Goal: Task Accomplishment & Management: Manage account settings

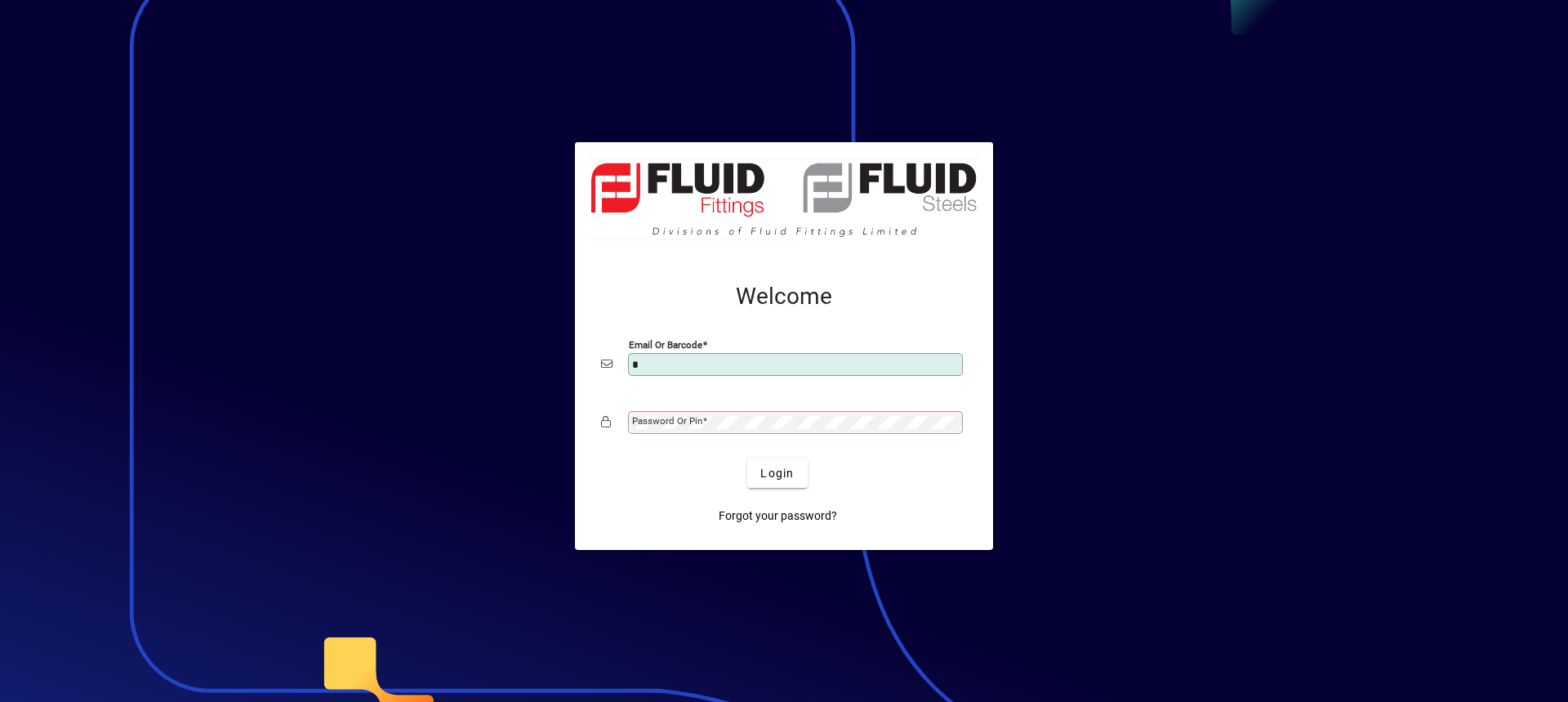
type input "**********"
click at [643, 424] on mat-label "Password or Pin" at bounding box center [667, 421] width 70 height 11
click at [747, 458] on button "Login" at bounding box center [777, 473] width 60 height 30
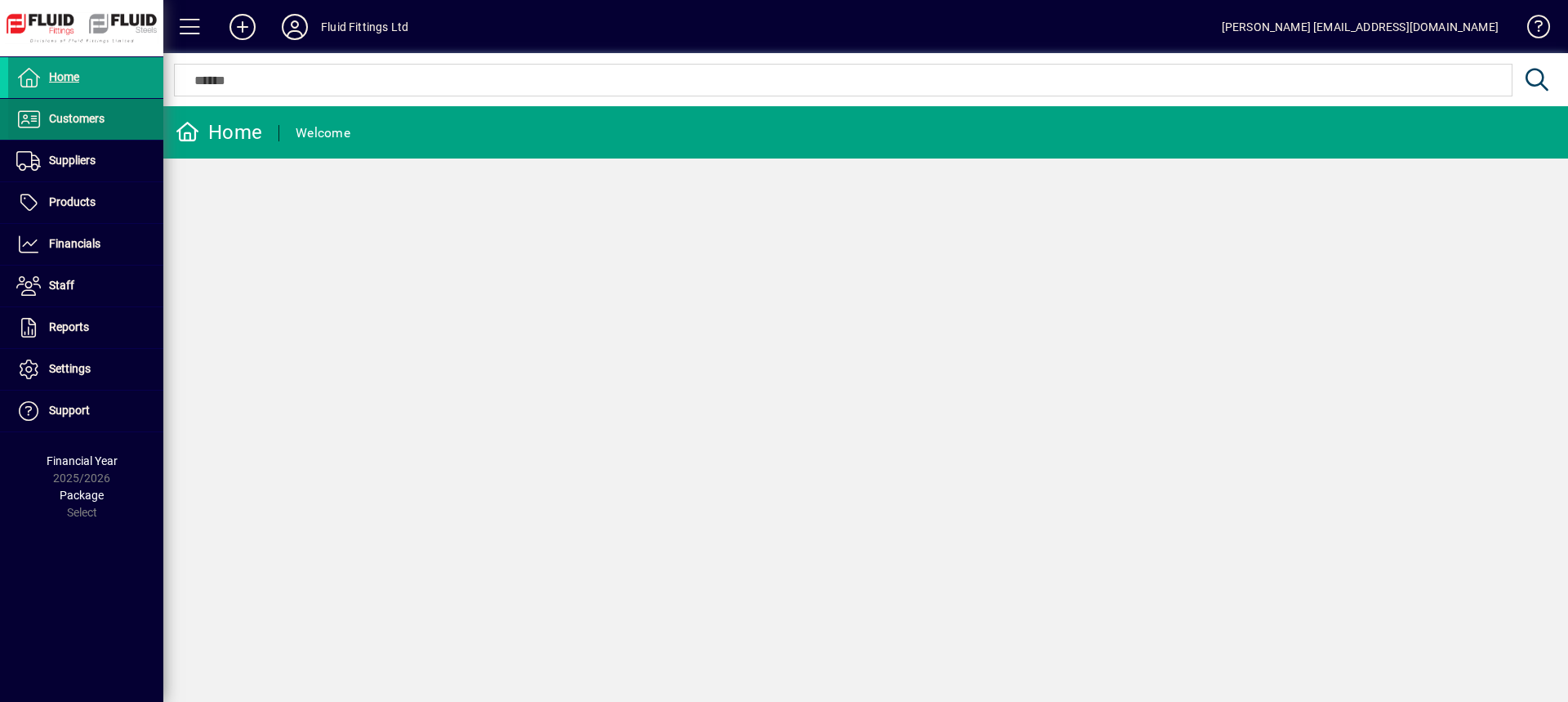
click at [102, 118] on span "Customers" at bounding box center [77, 118] width 55 height 13
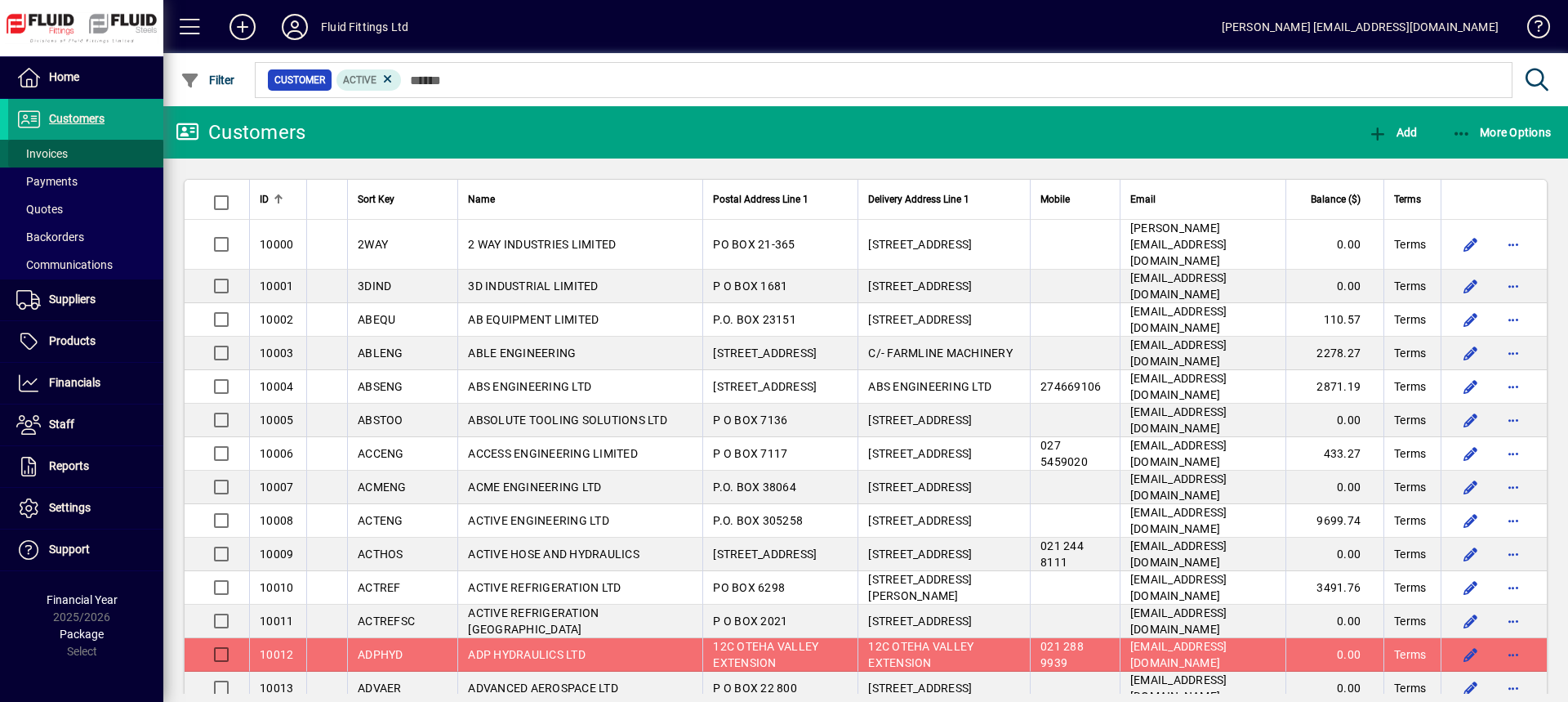
click at [75, 148] on span at bounding box center [86, 153] width 155 height 40
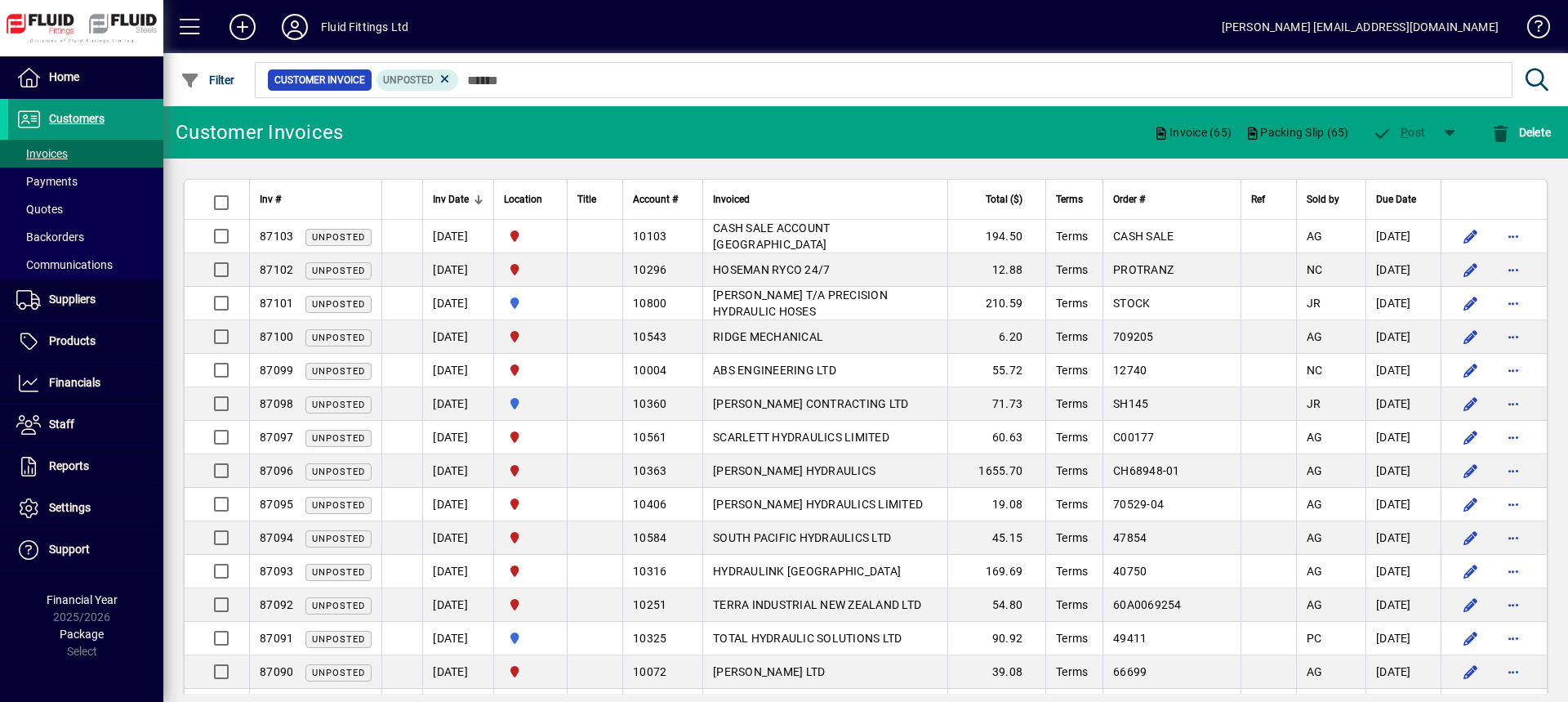
click at [86, 122] on span "Customers" at bounding box center [77, 118] width 55 height 13
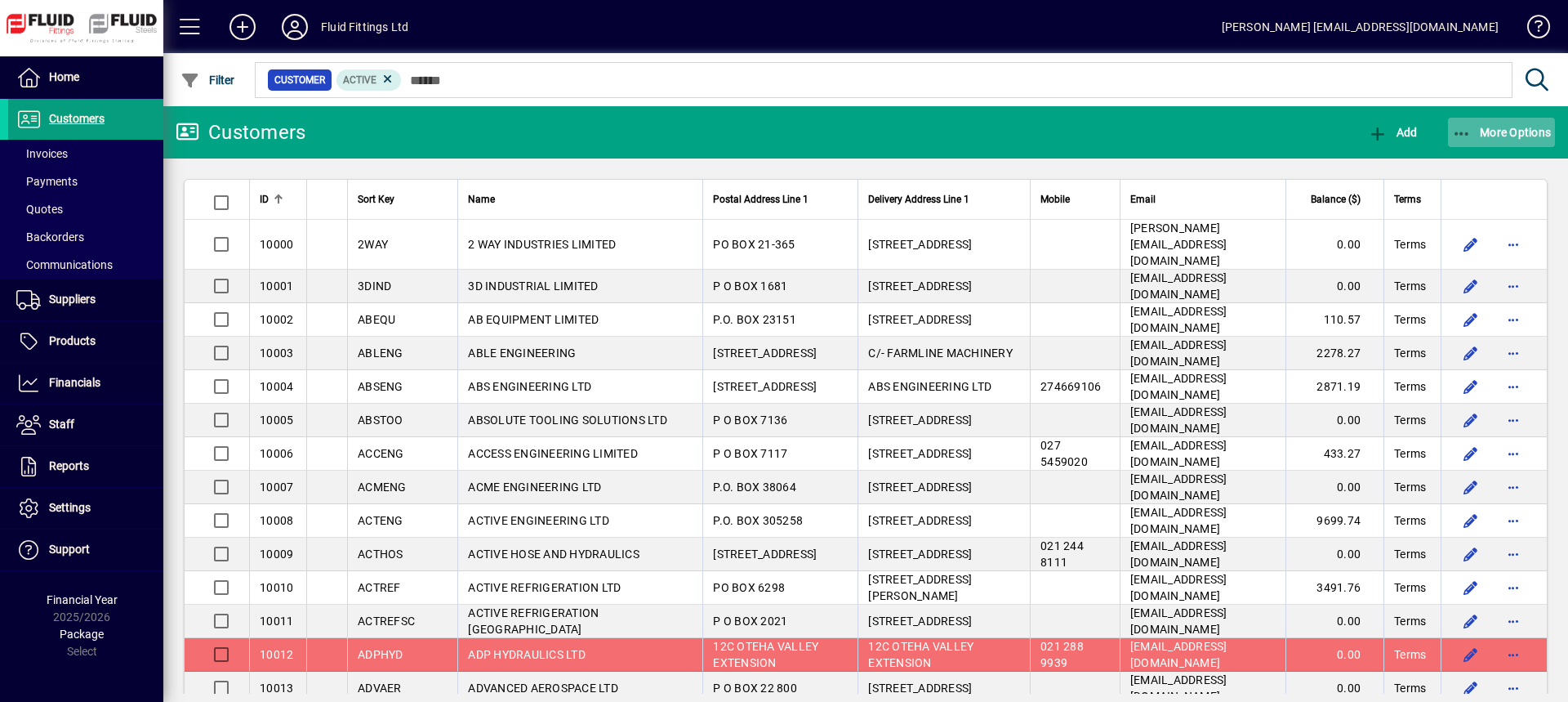
click at [1488, 137] on span "More Options" at bounding box center [1503, 132] width 100 height 13
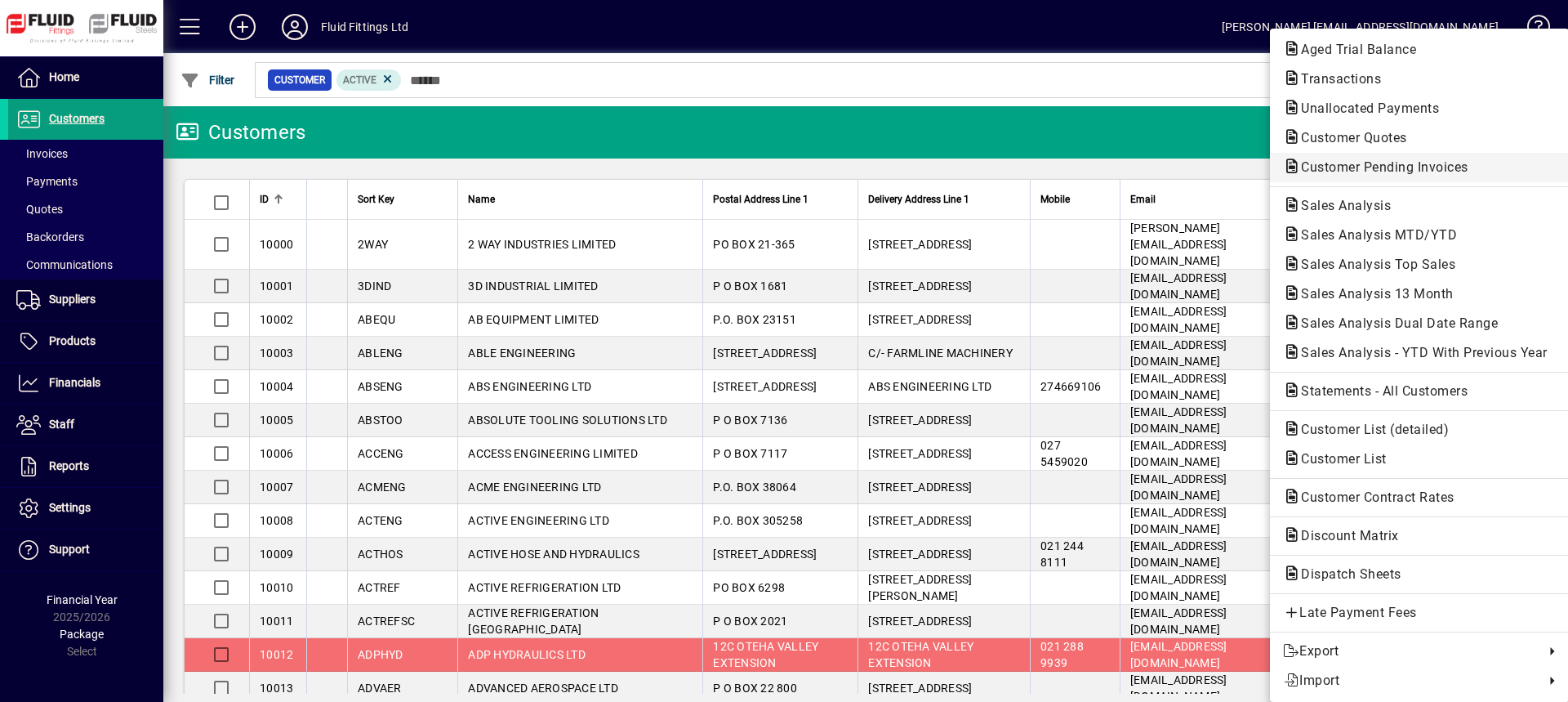
click at [1351, 166] on span "Customer Pending Invoices" at bounding box center [1380, 167] width 194 height 16
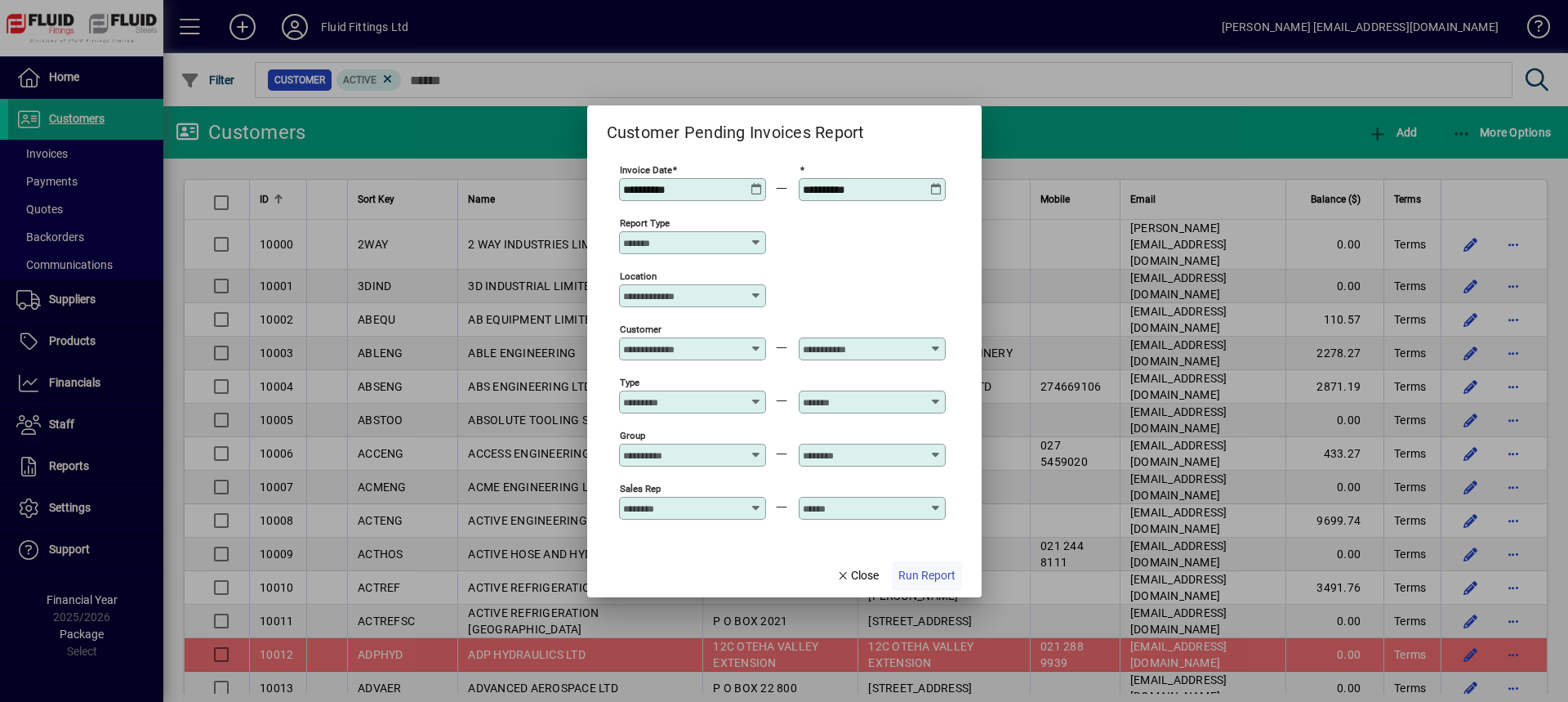
click at [928, 571] on span "Run Report" at bounding box center [927, 576] width 57 height 18
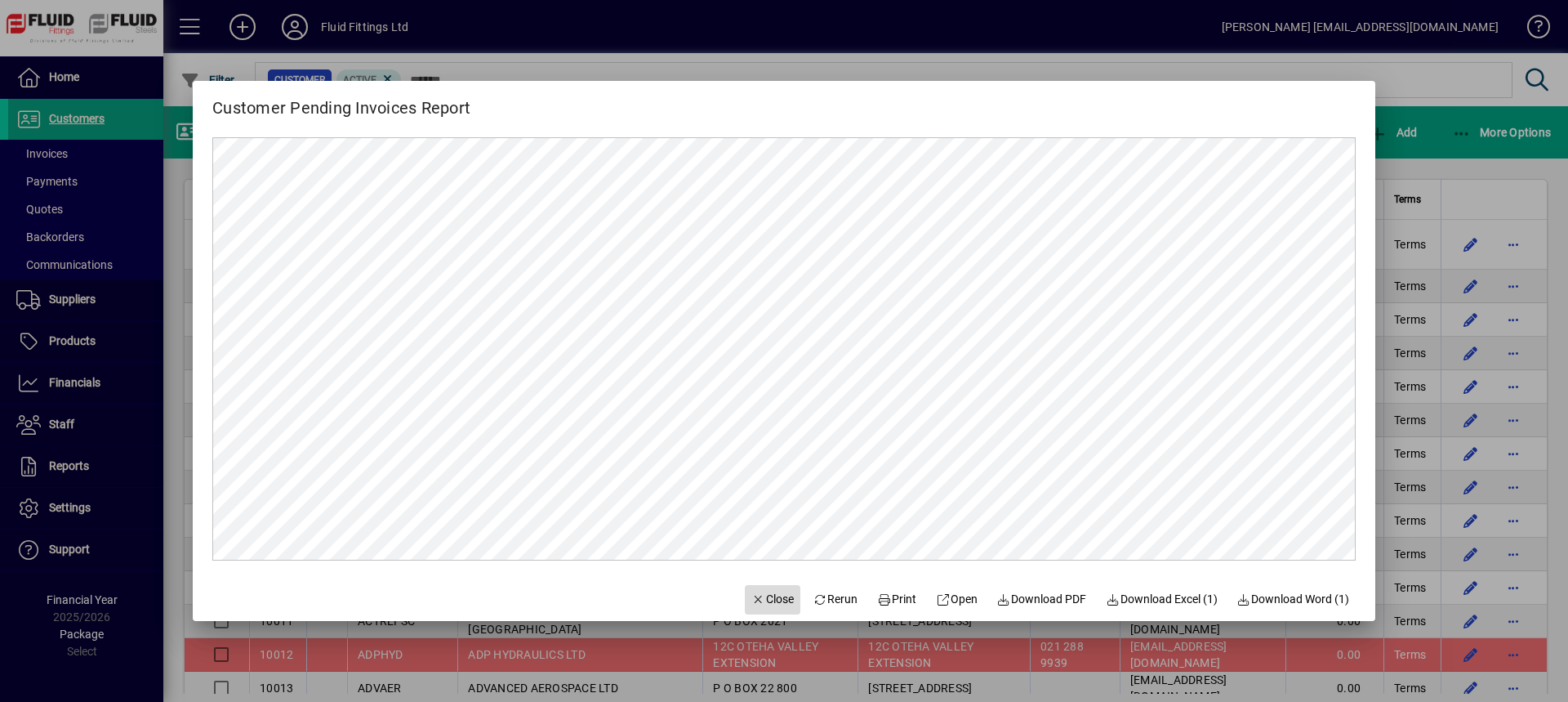
click at [769, 595] on span "Close" at bounding box center [773, 599] width 42 height 18
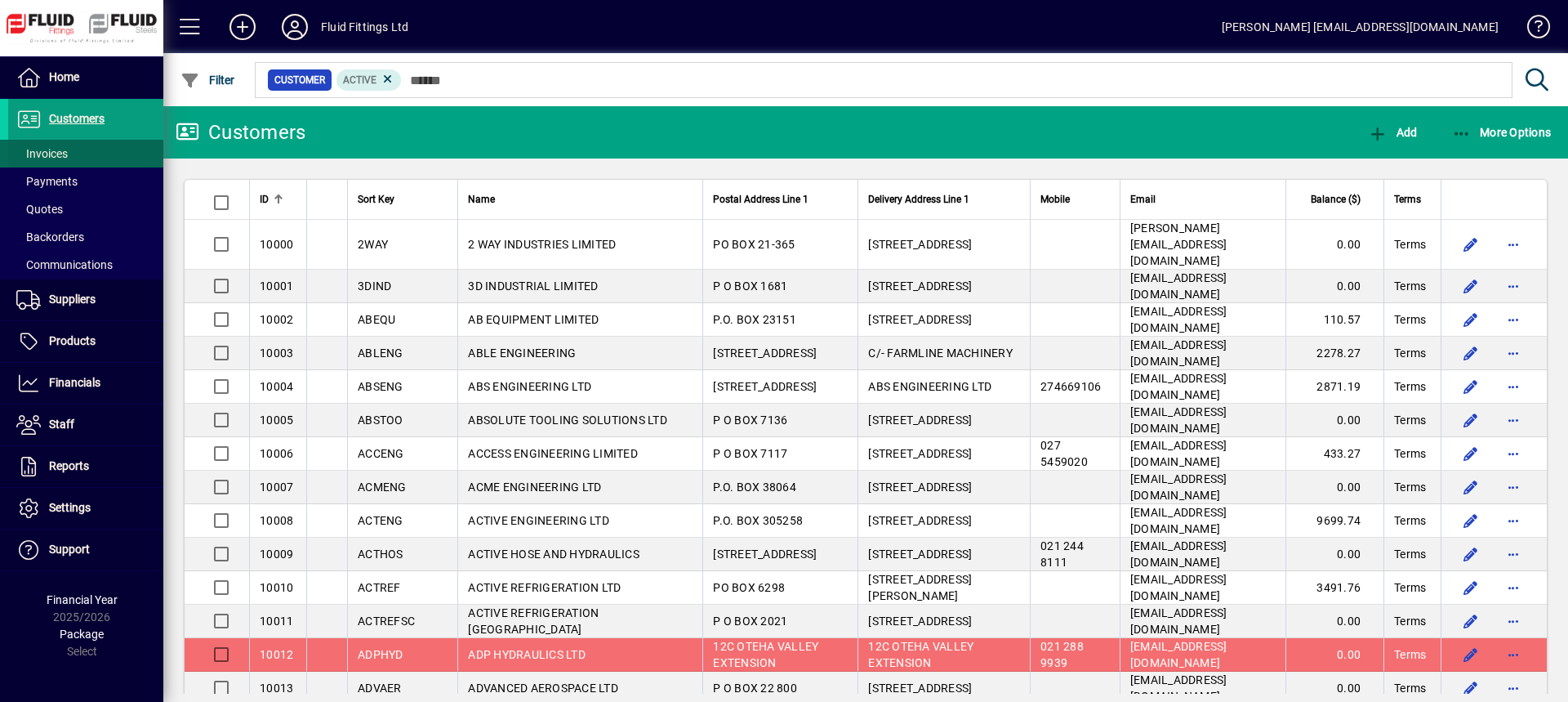
click at [65, 153] on span "Invoices" at bounding box center [42, 153] width 52 height 13
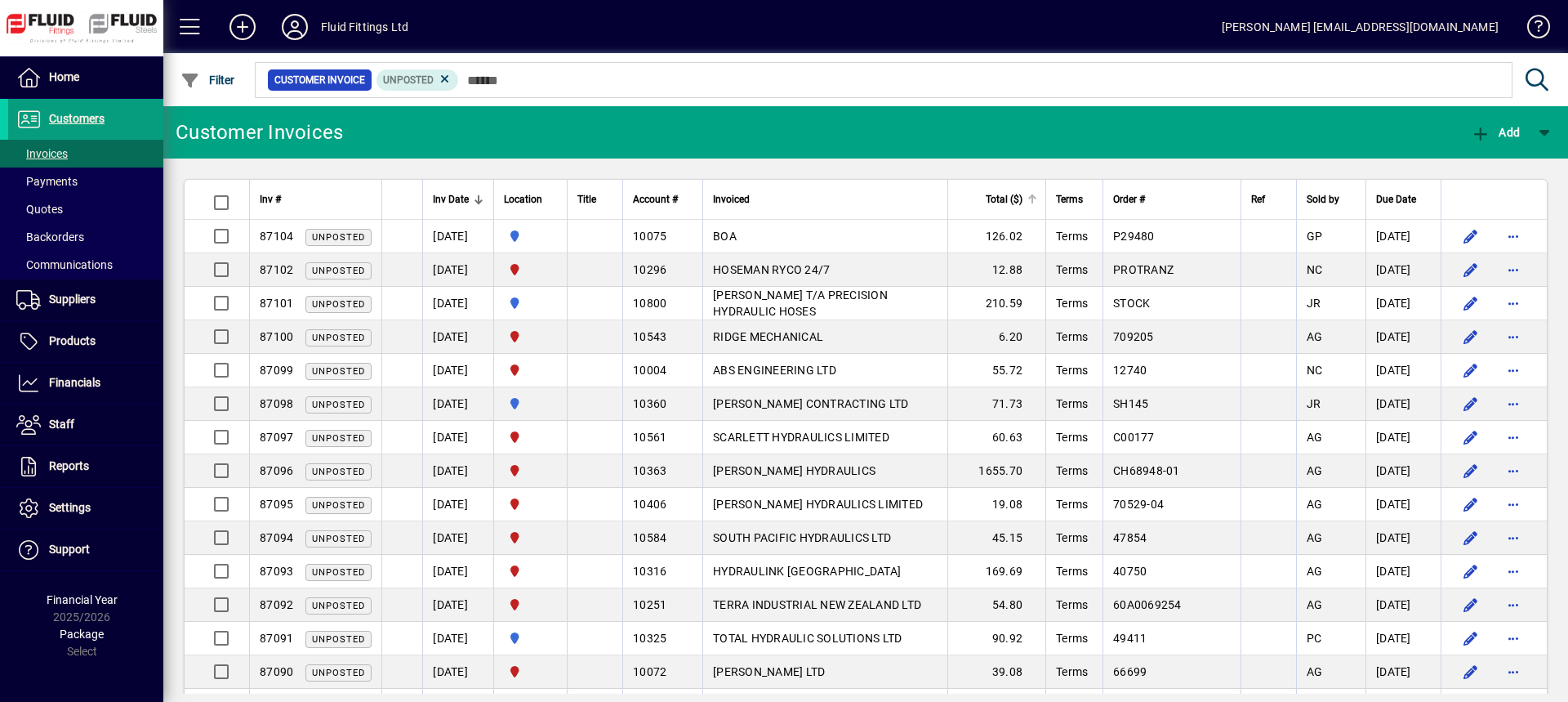
click at [1023, 206] on span "Total ($)" at bounding box center [1004, 198] width 37 height 18
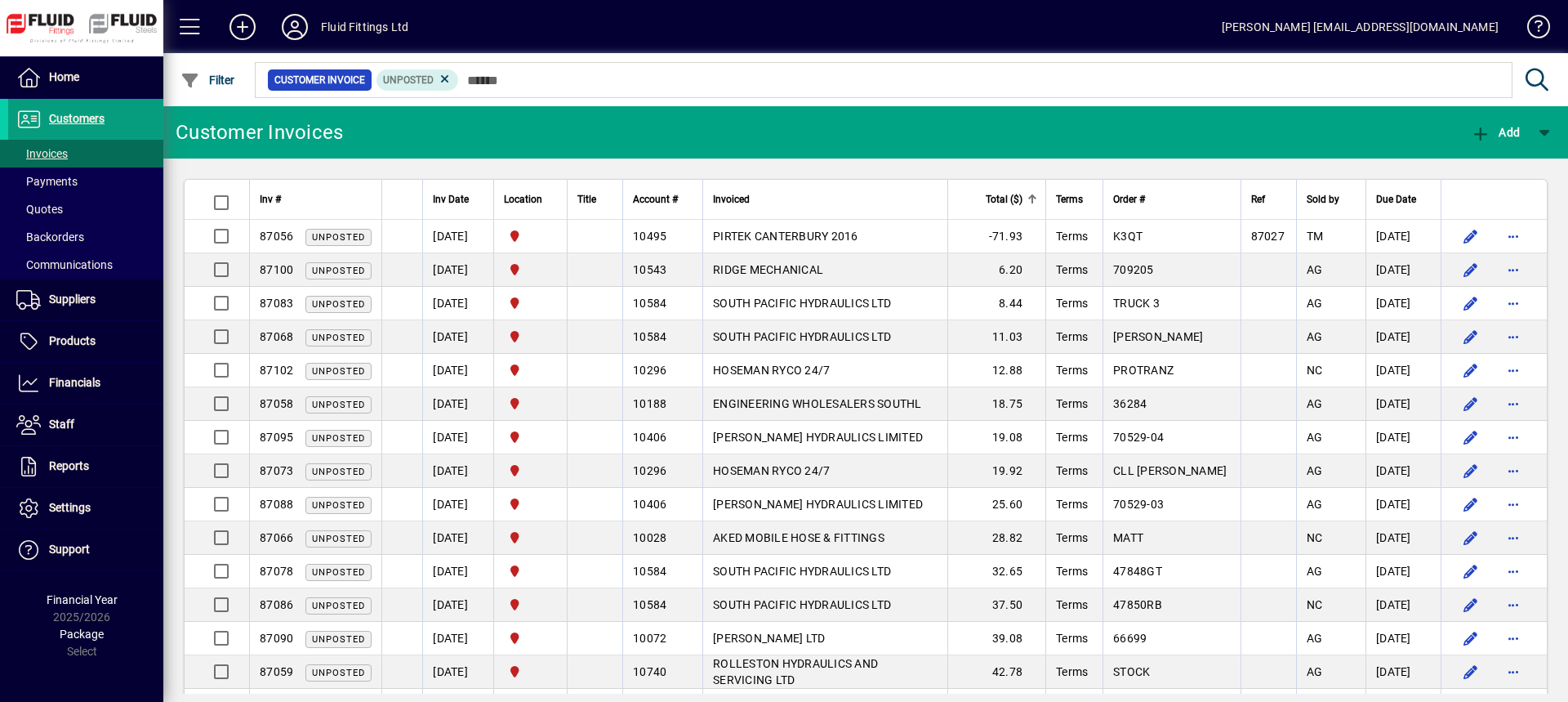
click at [1023, 205] on span "Total ($)" at bounding box center [1004, 198] width 37 height 18
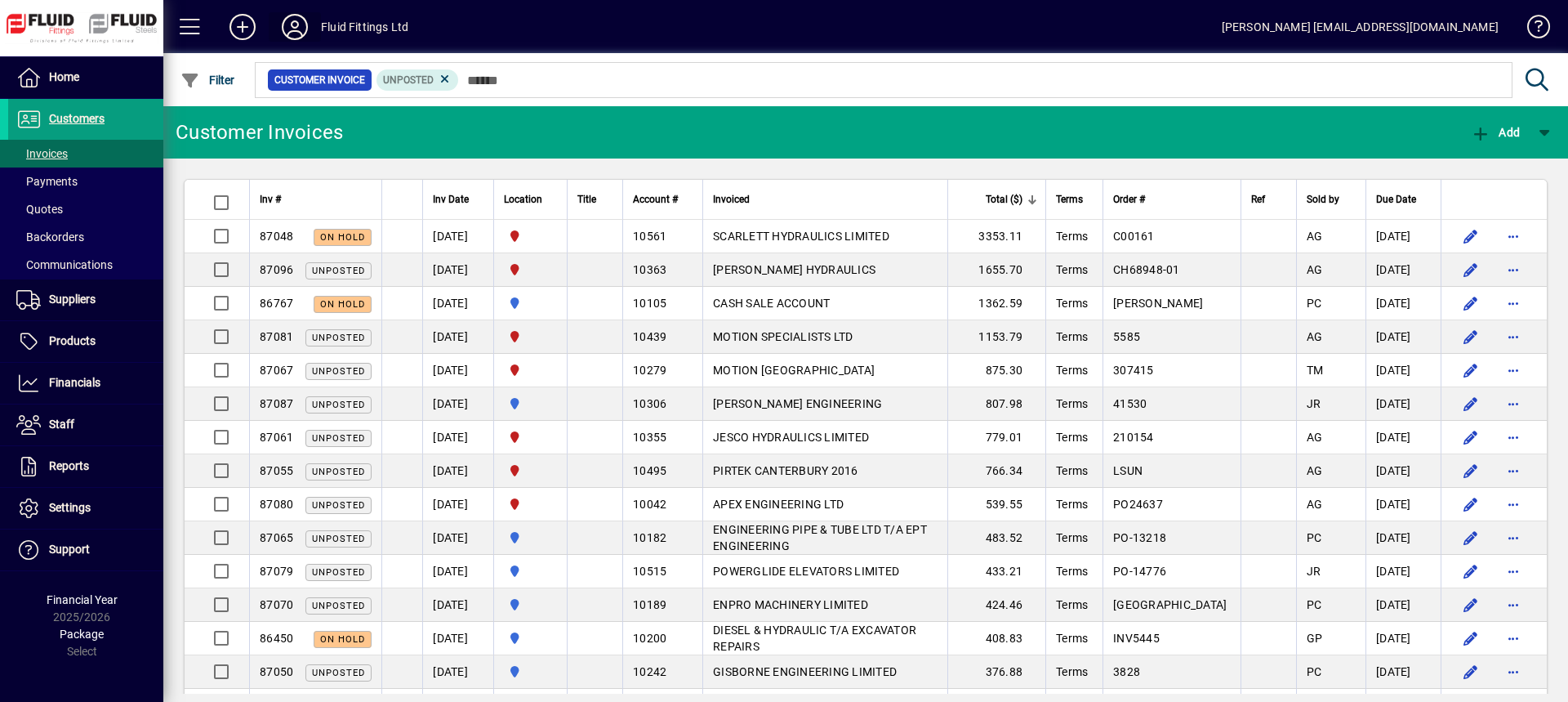
click at [300, 18] on icon at bounding box center [294, 27] width 32 height 26
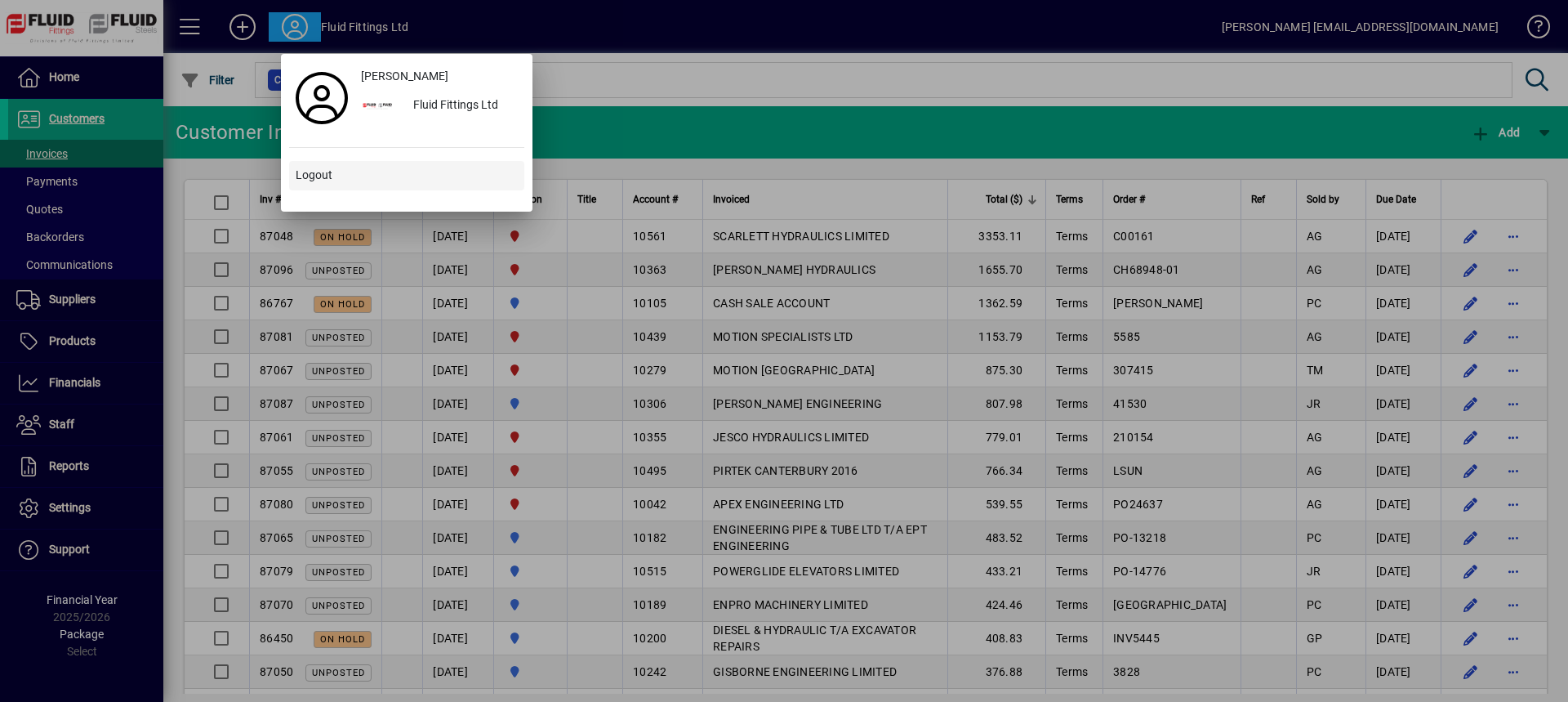
click at [322, 169] on span "Logout" at bounding box center [315, 175] width 37 height 18
